Goal: Transaction & Acquisition: Purchase product/service

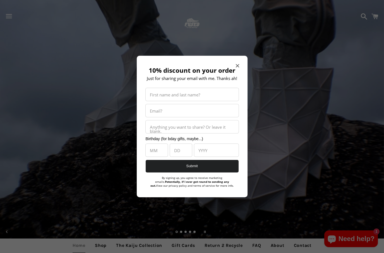
click at [243, 64] on div "10% discount on your order Just for sharing your email with me. Thanks ah! Firs…" at bounding box center [192, 127] width 111 height 142
click at [238, 64] on icon "Close modal" at bounding box center [237, 65] width 3 height 3
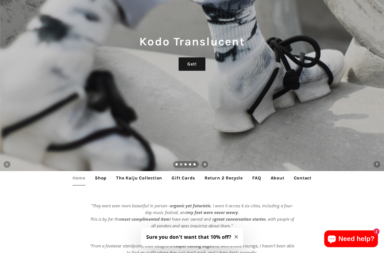
scroll to position [132, 0]
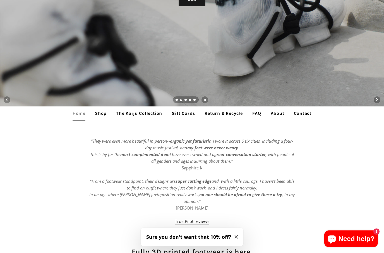
click at [100, 115] on link "Shop" at bounding box center [101, 114] width 20 height 14
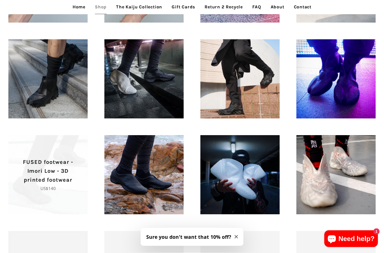
scroll to position [343, 0]
click at [62, 142] on span "FUSED footwear - Imori Low - 3D printed footwear Regular price US$140" at bounding box center [47, 174] width 79 height 79
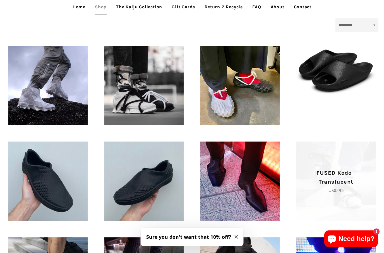
scroll to position [155, 0]
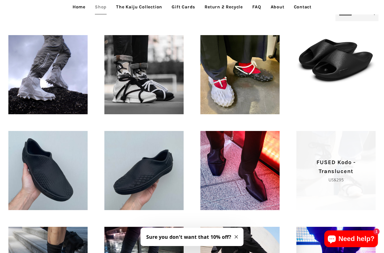
click at [351, 170] on p "FUSED Kodo - Translucent" at bounding box center [336, 167] width 60 height 18
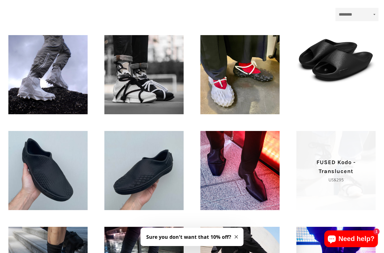
scroll to position [178, 0]
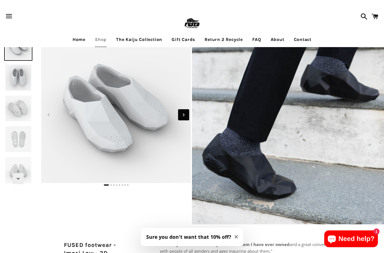
click at [183, 117] on icon "Next slide" at bounding box center [184, 115] width 6 height 6
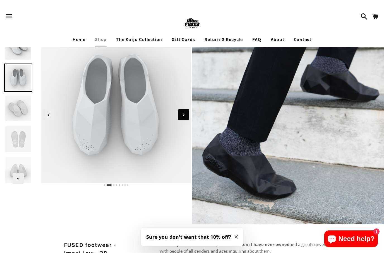
click at [183, 117] on icon "Next slide" at bounding box center [184, 115] width 6 height 6
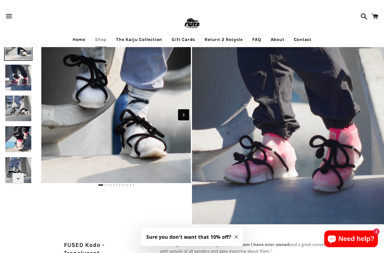
click at [180, 117] on span "Next slide" at bounding box center [183, 114] width 11 height 11
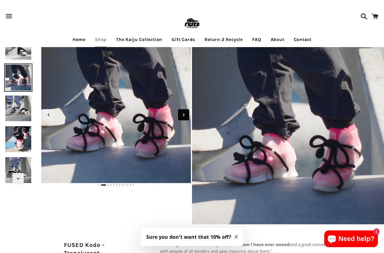
click at [180, 117] on span "Next slide" at bounding box center [183, 114] width 11 height 11
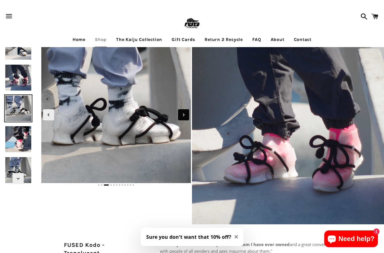
click at [180, 117] on span "Next slide" at bounding box center [183, 114] width 11 height 11
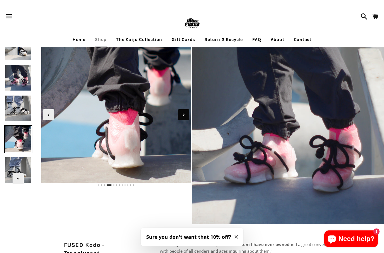
click at [180, 117] on span "Next slide" at bounding box center [183, 114] width 11 height 11
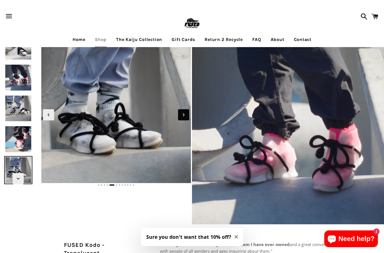
click at [182, 114] on icon "Next slide" at bounding box center [184, 115] width 6 height 6
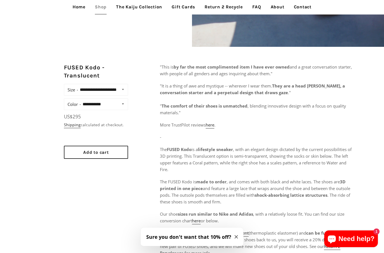
scroll to position [172, 0]
